Goal: Transaction & Acquisition: Purchase product/service

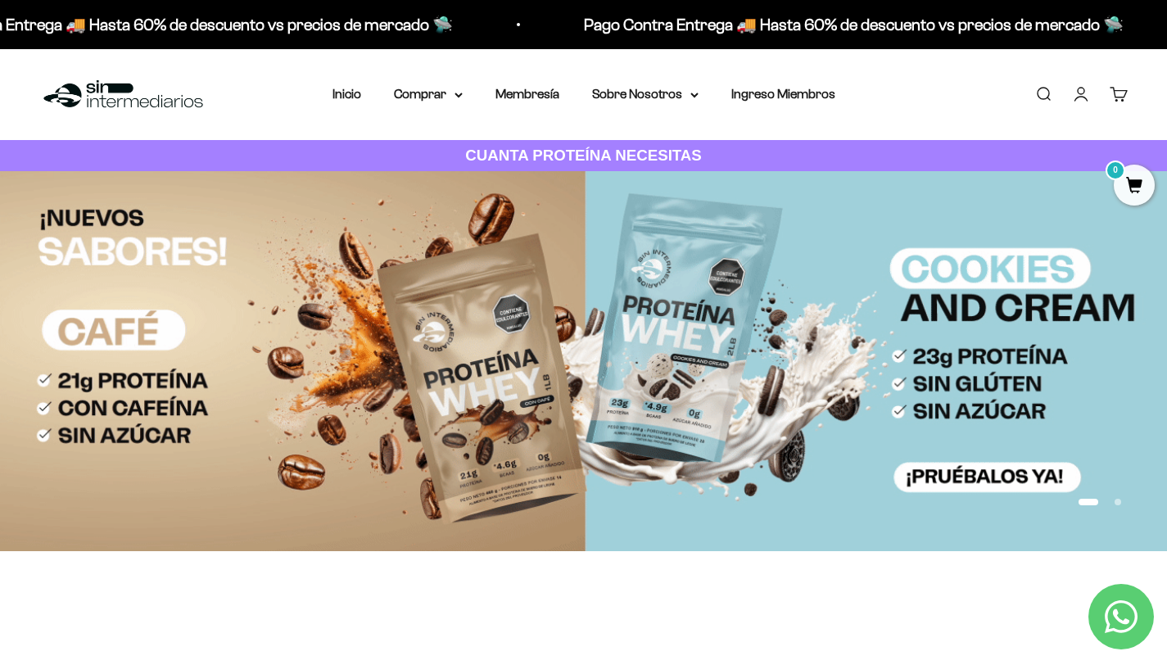
click at [1079, 93] on link "Iniciar sesión" at bounding box center [1081, 94] width 18 height 18
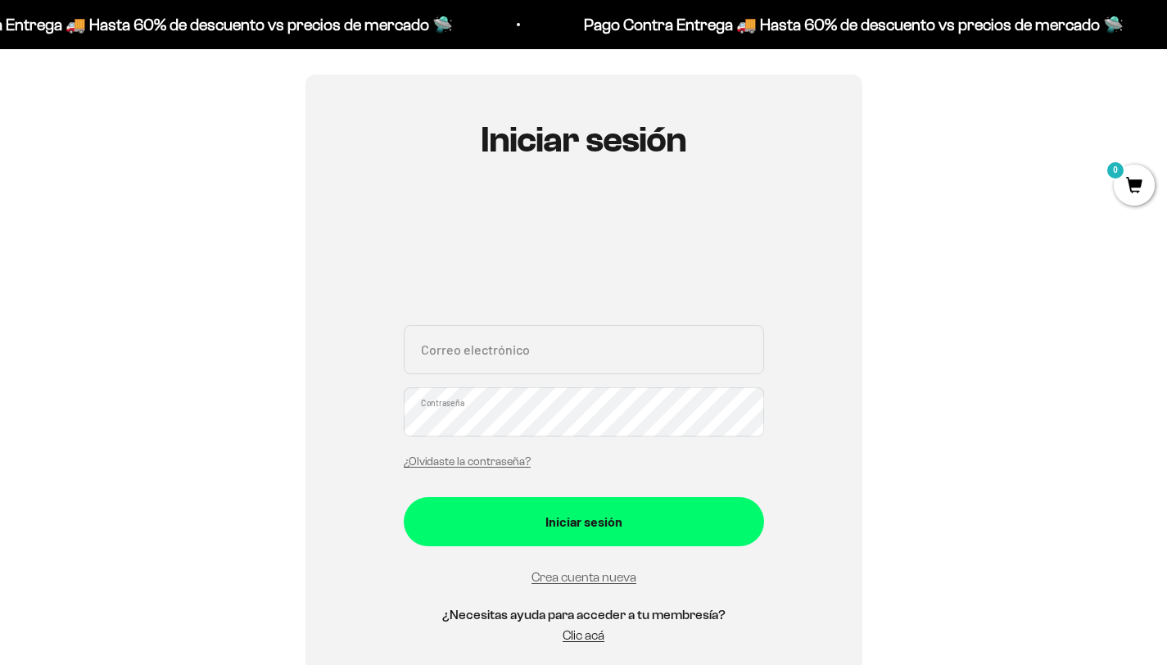
scroll to position [216, 0]
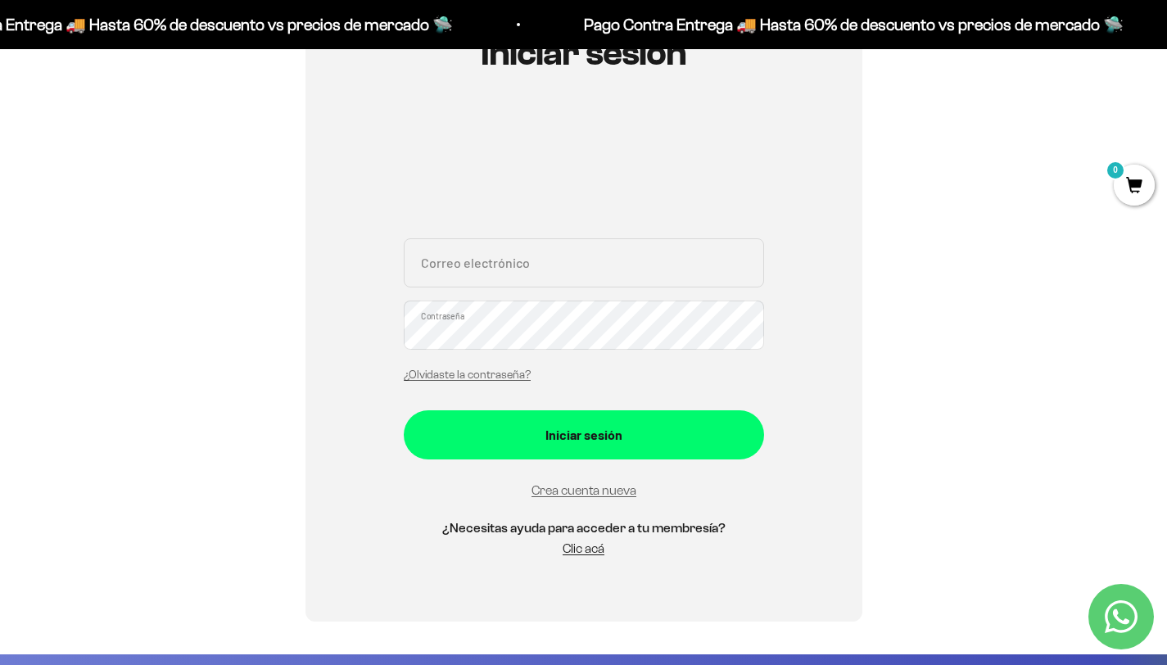
click at [575, 280] on input "Correo electrónico" at bounding box center [584, 262] width 360 height 49
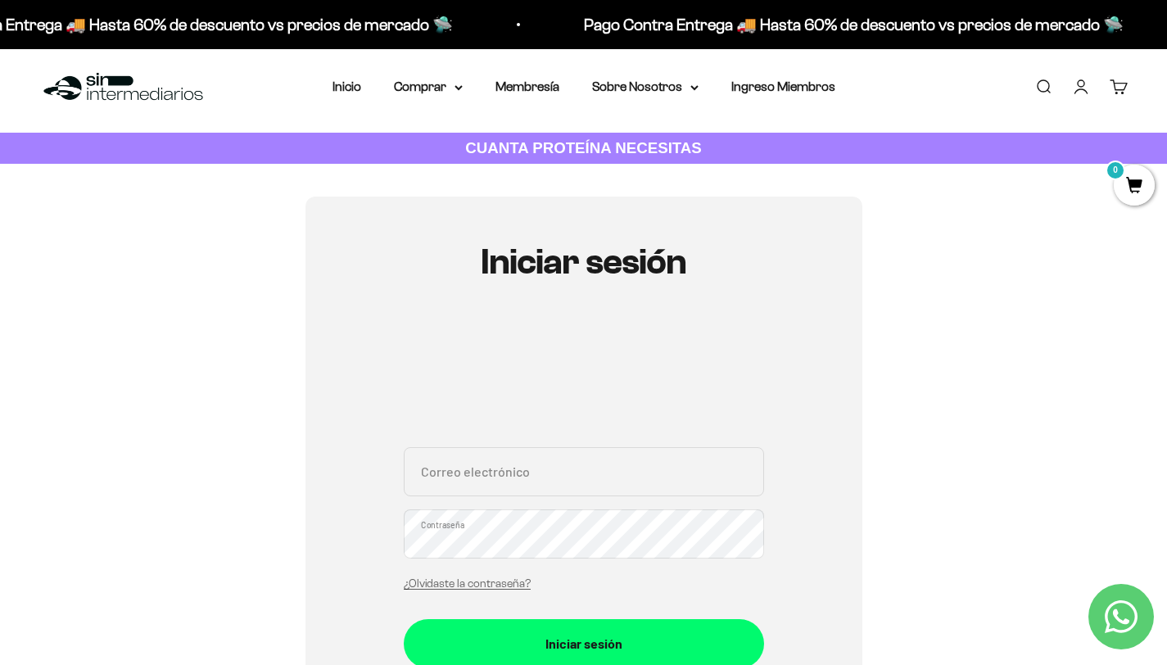
scroll to position [0, 0]
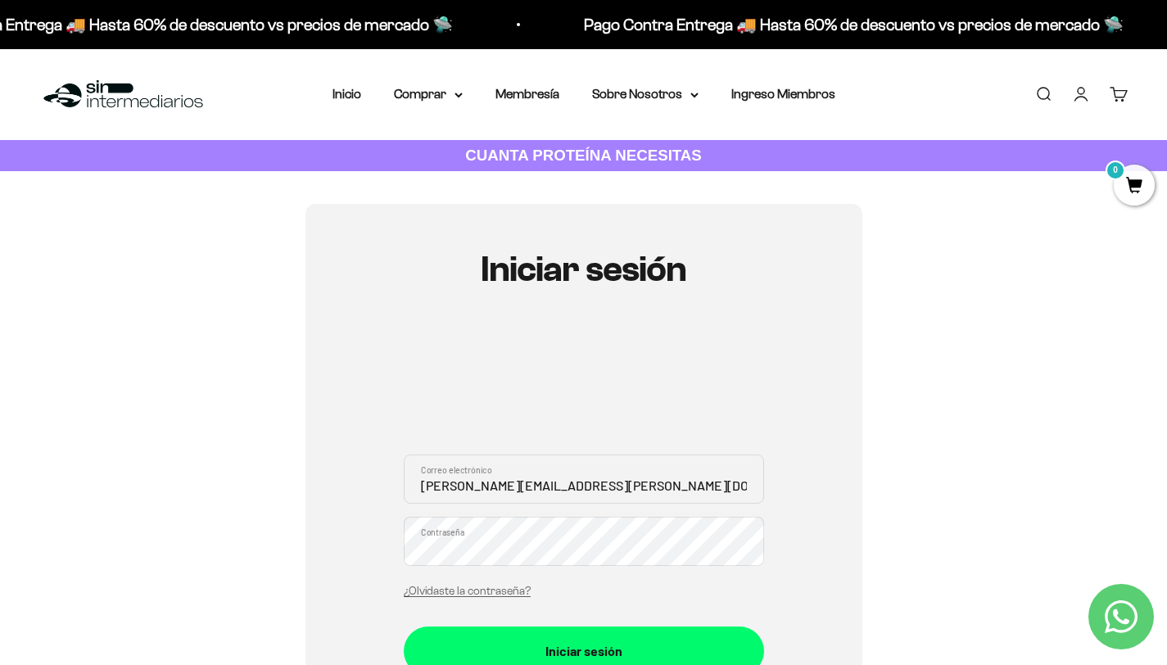
type input "[PERSON_NAME][EMAIL_ADDRESS][PERSON_NAME][DOMAIN_NAME]"
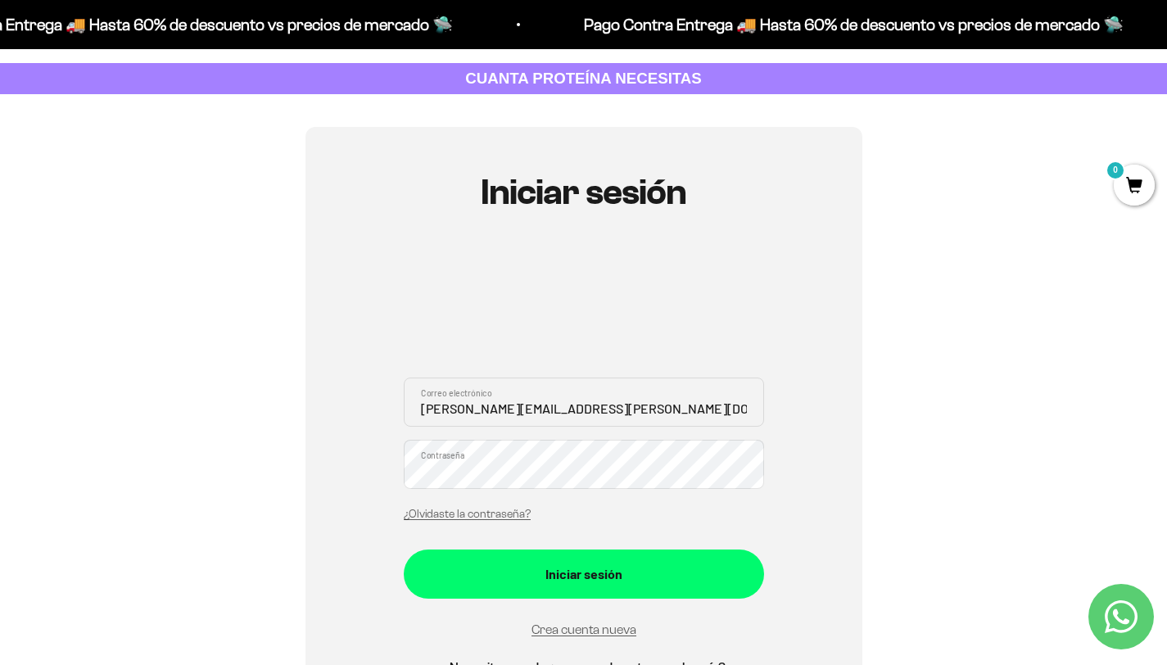
scroll to position [79, 0]
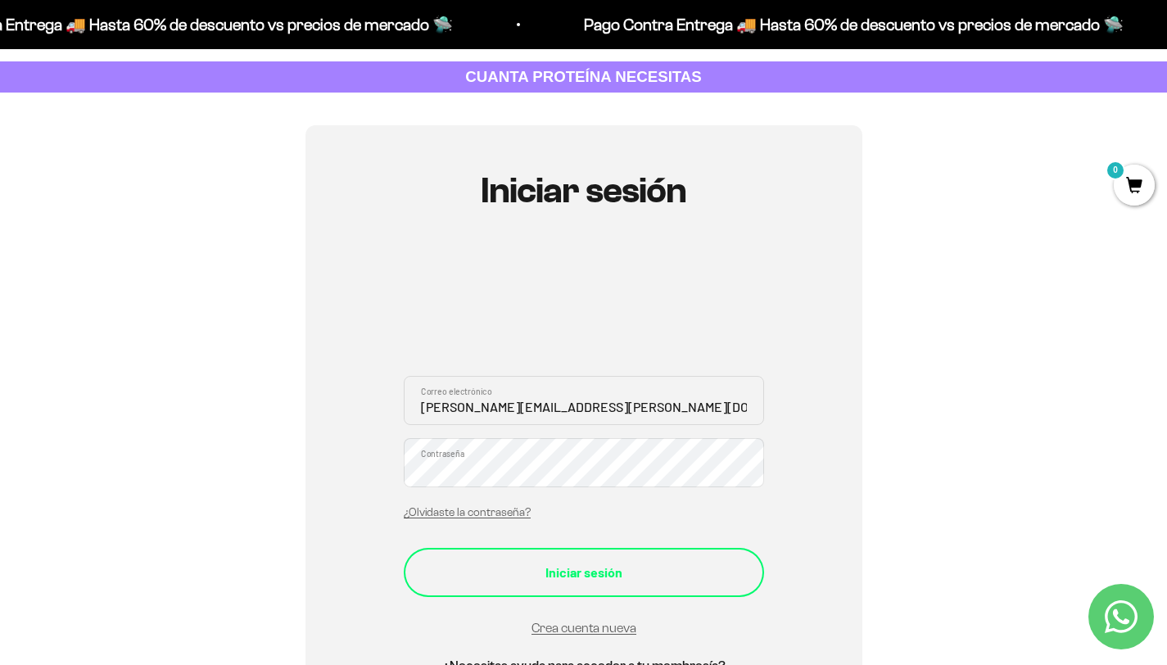
click at [568, 565] on div "Iniciar sesión" at bounding box center [584, 572] width 295 height 21
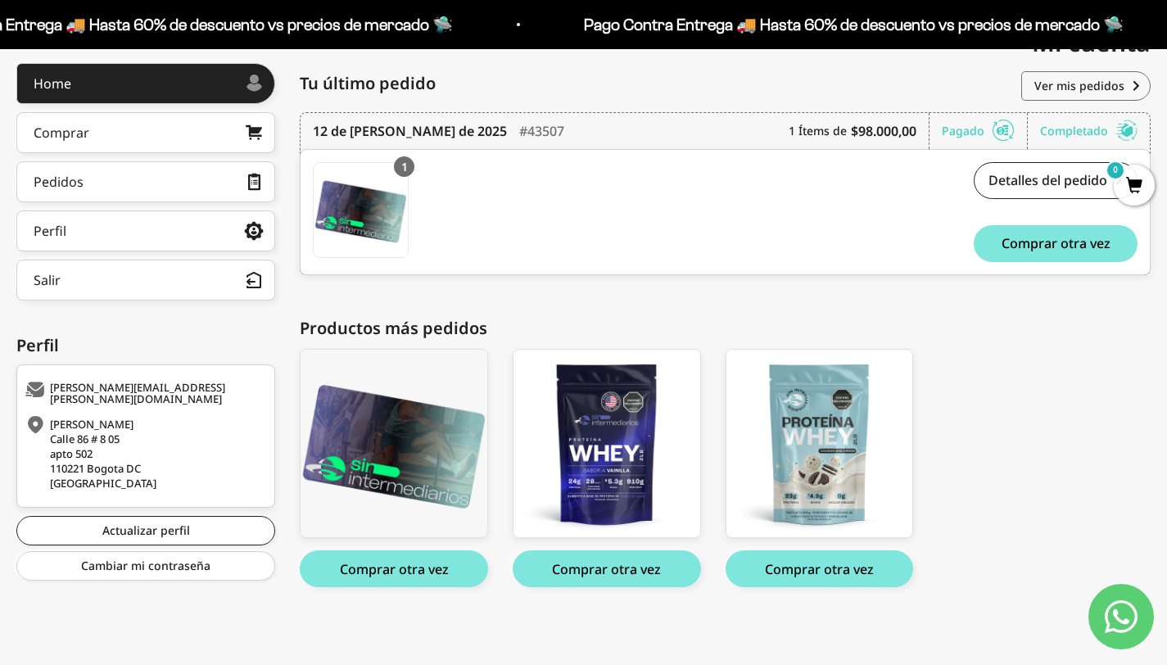
scroll to position [209, 0]
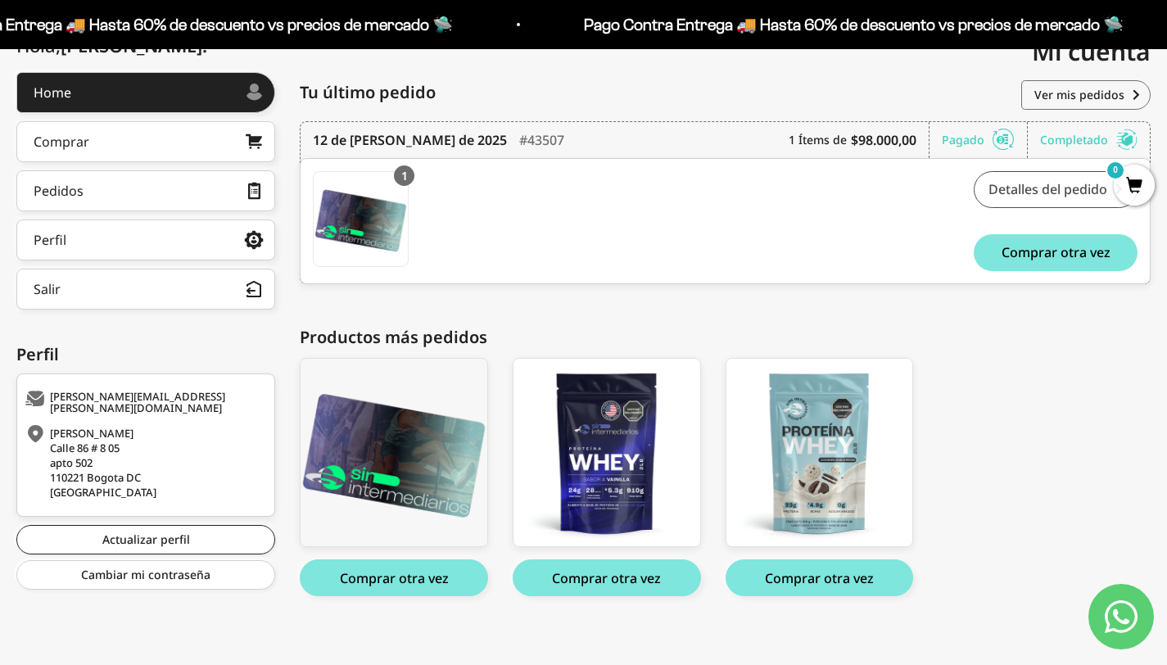
click at [1011, 192] on link "Detalles del pedido" at bounding box center [1056, 189] width 164 height 37
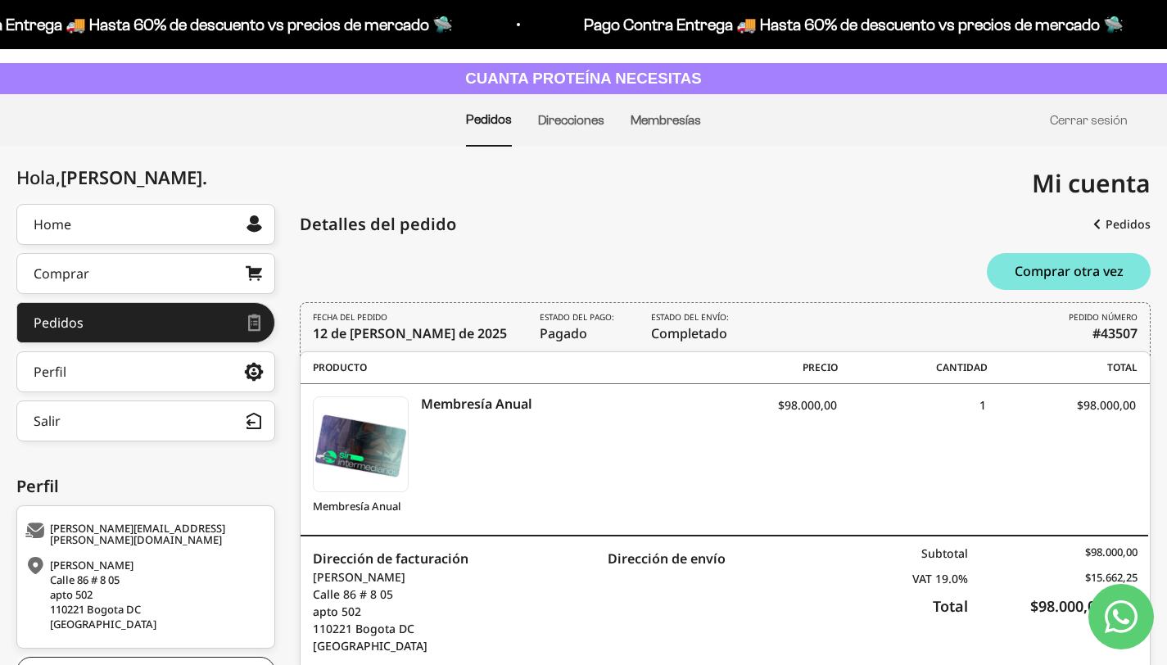
scroll to position [75, 0]
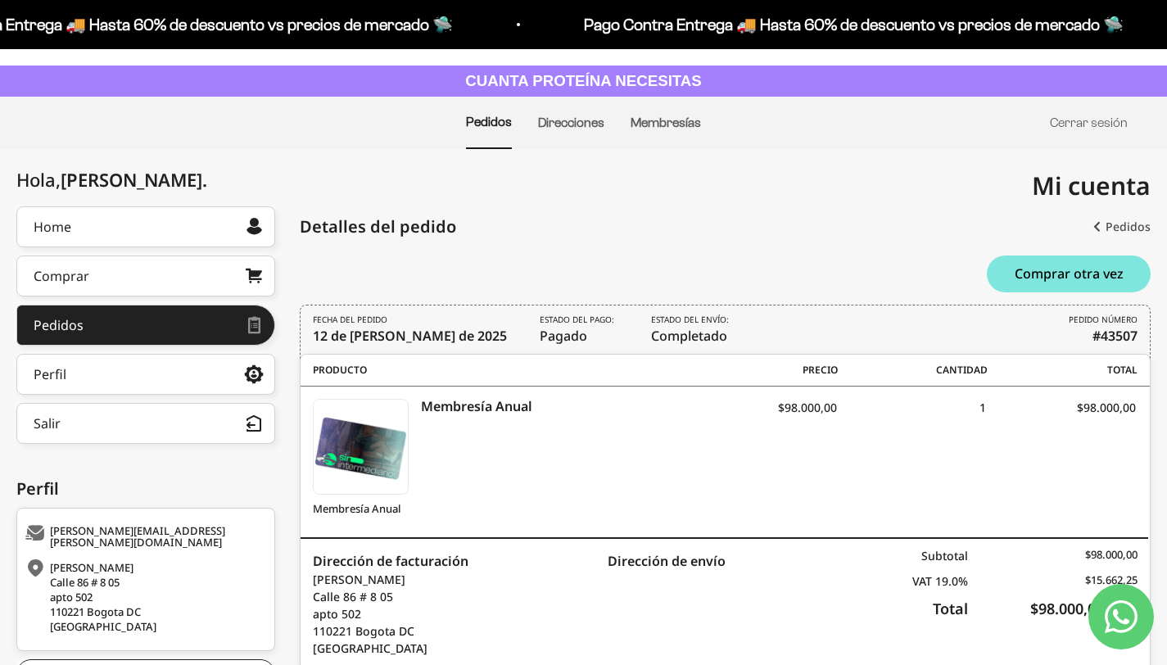
click at [1120, 224] on link "Pedidos" at bounding box center [1121, 226] width 57 height 29
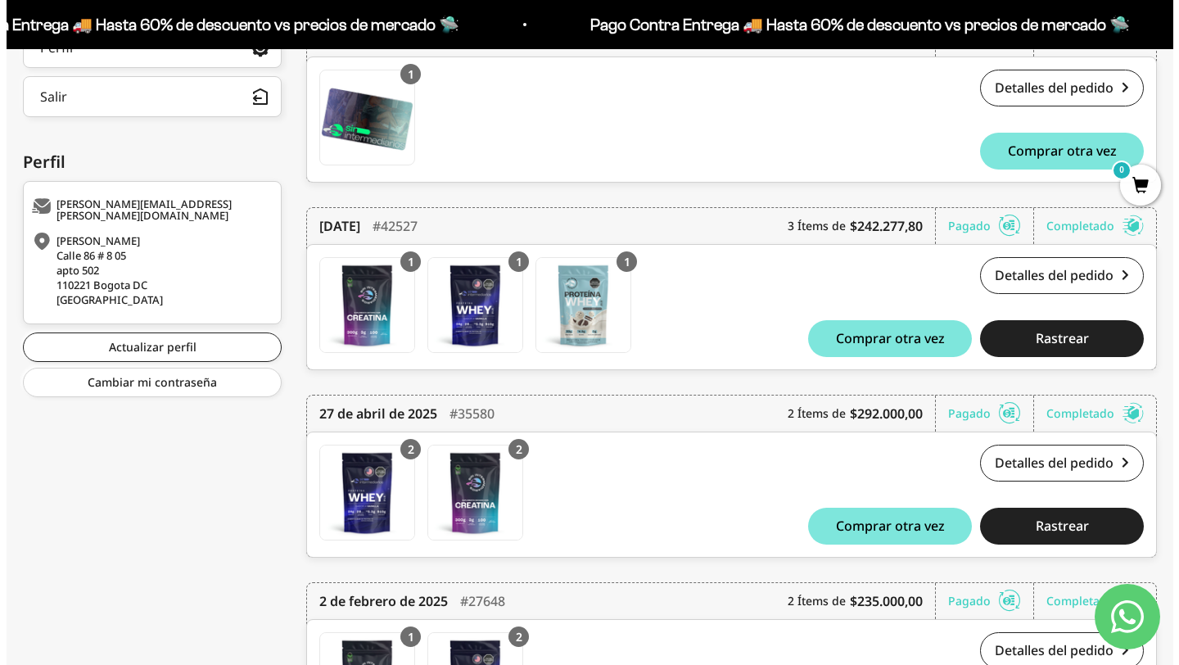
scroll to position [403, 0]
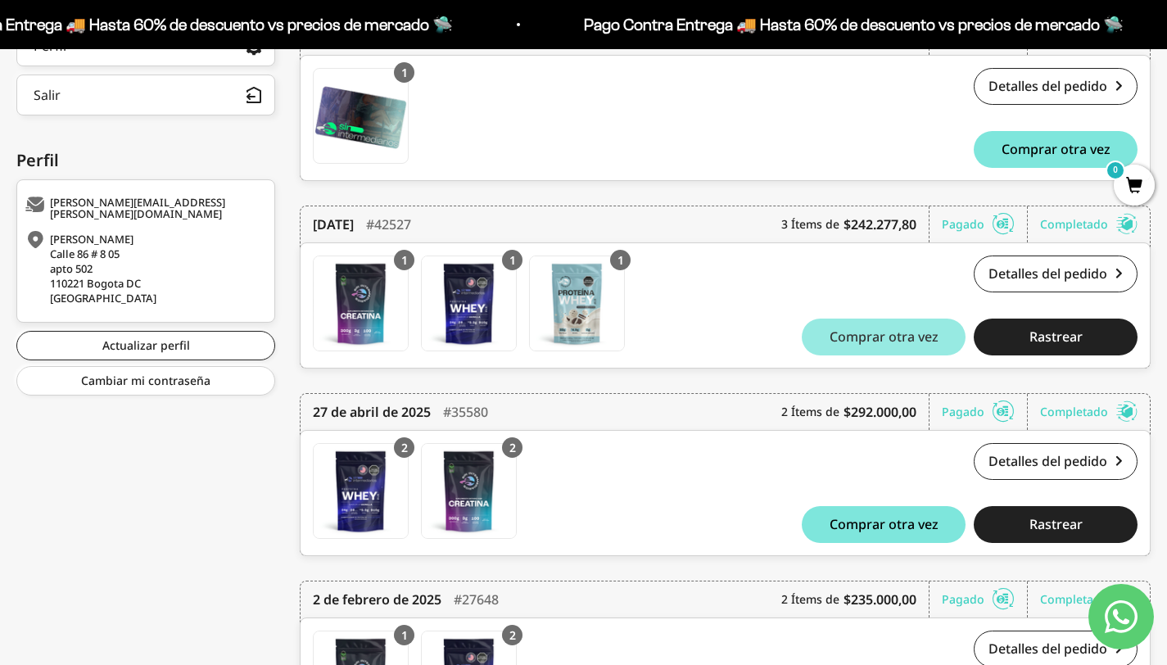
click at [872, 334] on span "Comprar otra vez" at bounding box center [884, 336] width 109 height 13
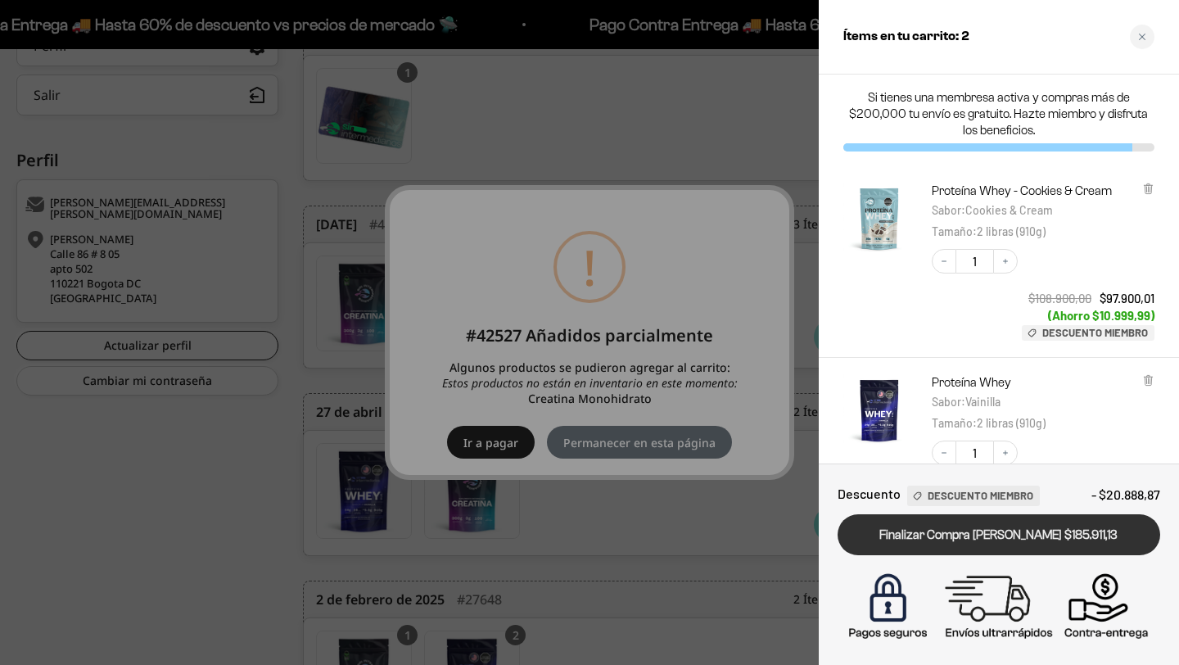
click at [1022, 535] on link "Finalizar Compra Segura $185.911,13" at bounding box center [999, 535] width 323 height 42
